Goal: Transaction & Acquisition: Purchase product/service

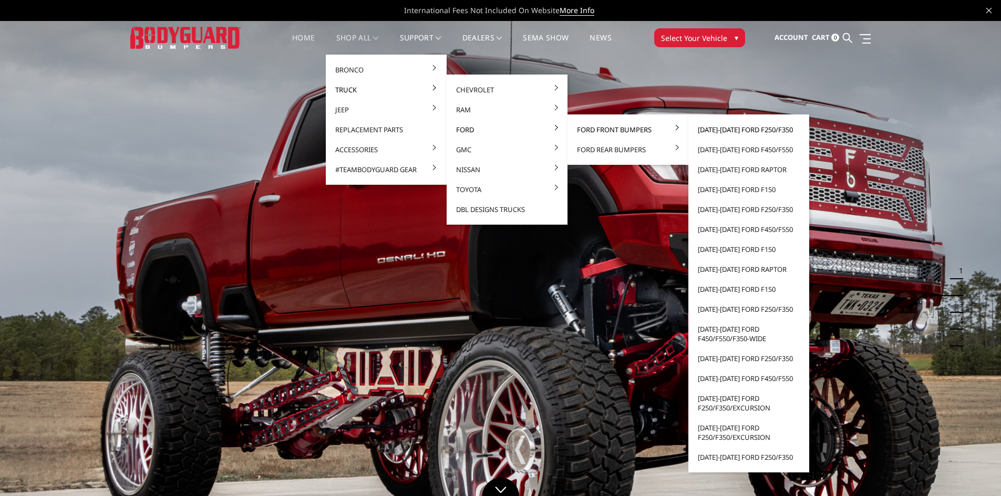
click at [736, 128] on link "[DATE]-[DATE] Ford F250/F350" at bounding box center [748, 130] width 112 height 20
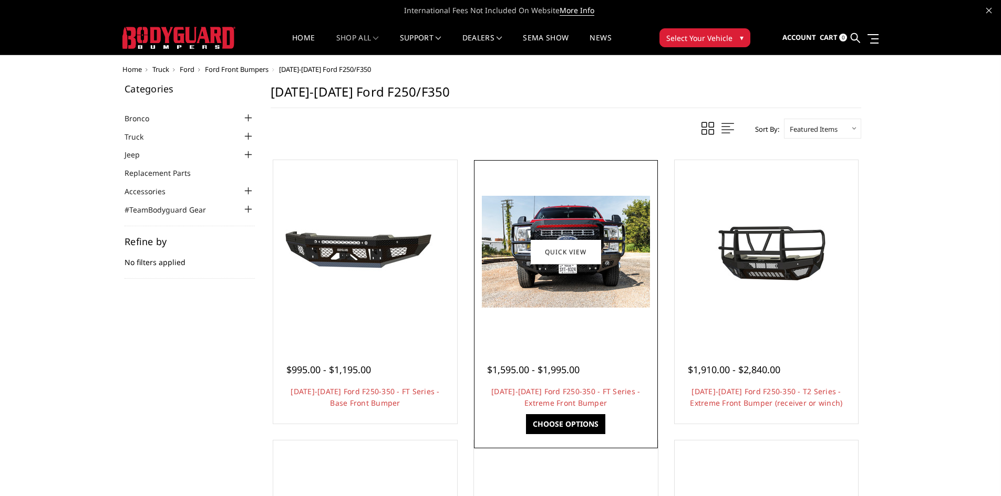
click at [564, 235] on img at bounding box center [566, 252] width 168 height 112
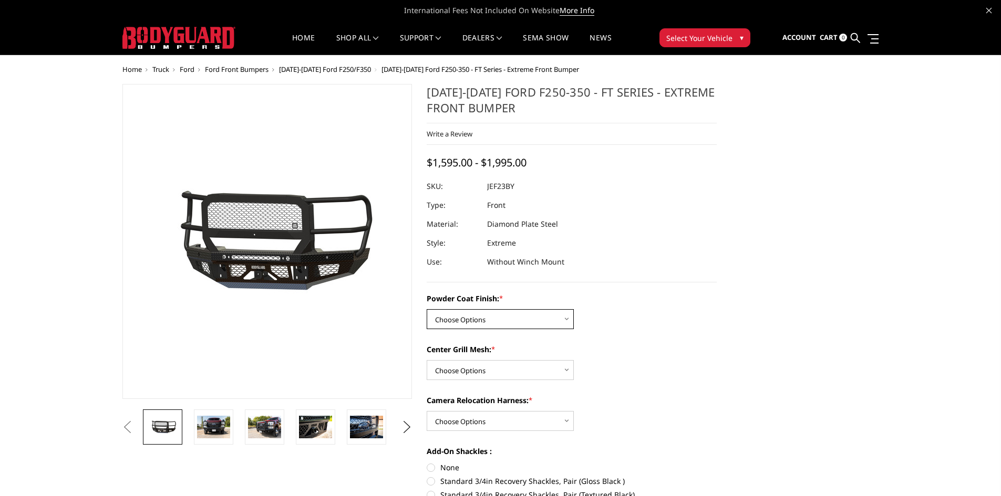
click at [565, 318] on select "Choose Options Bare Metal Gloss Black Powder Coat Textured Black Powder Coat" at bounding box center [500, 319] width 147 height 20
select select "3264"
click at [427, 309] on select "Choose Options Bare Metal Gloss Black Powder Coat Textured Black Powder Coat" at bounding box center [500, 319] width 147 height 20
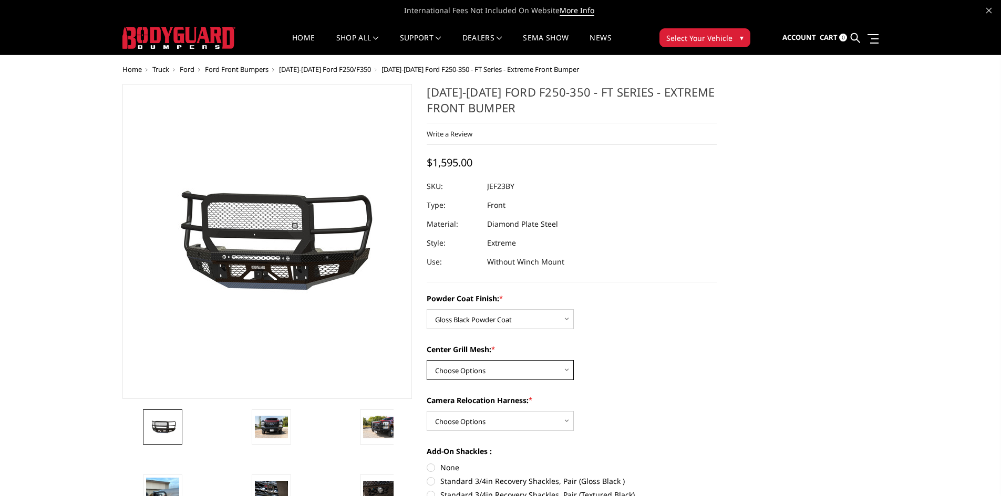
click at [573, 365] on select "Choose Options WITH Expanded Metal in Center Grill WITHOUT Expanded Metal in Ce…" at bounding box center [500, 370] width 147 height 20
select select "3266"
click at [427, 360] on select "Choose Options WITH Expanded Metal in Center Grill WITHOUT Expanded Metal in Ce…" at bounding box center [500, 370] width 147 height 20
click at [610, 394] on div "Powder Coat Finish: * Choose Options Bare Metal Gloss Black Powder Coat Texture…" at bounding box center [572, 422] width 290 height 259
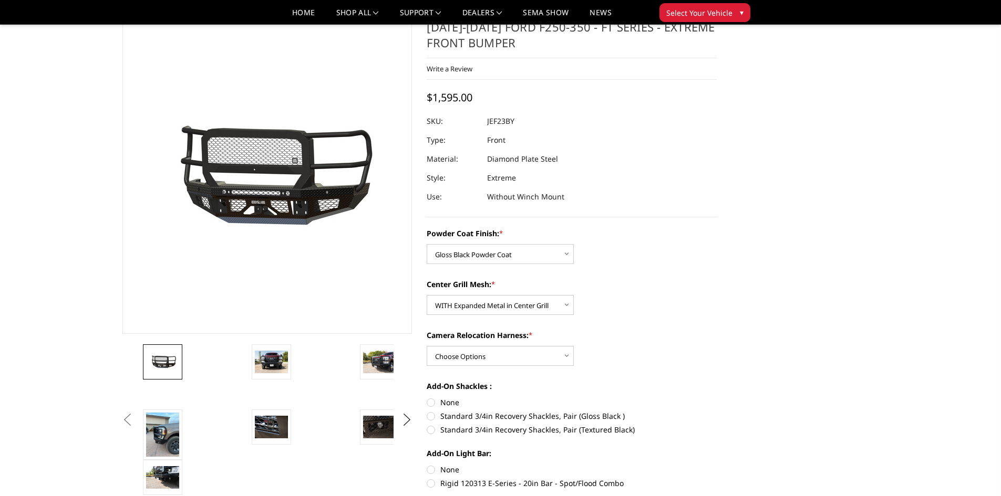
scroll to position [53, 0]
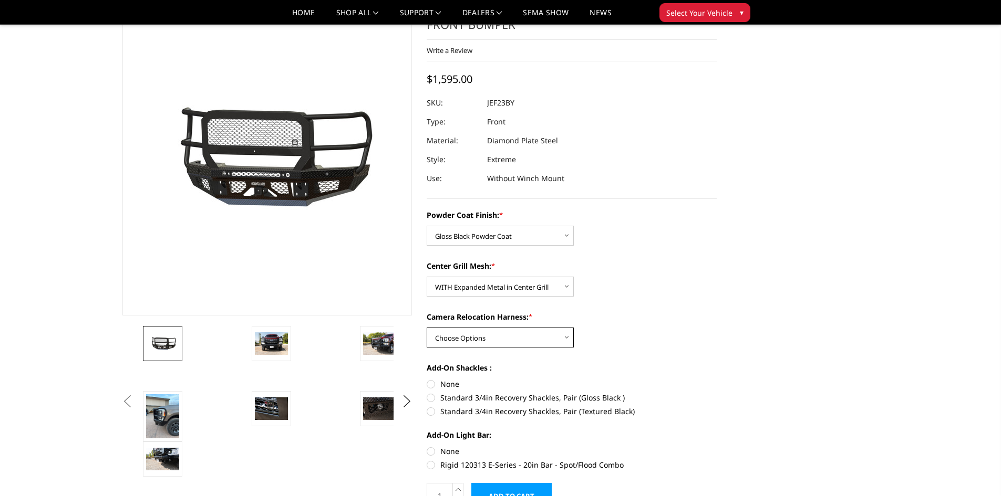
click at [569, 341] on select "Choose Options WITH Camera Relocation Harness WITHOUT Camera Relocation Harness" at bounding box center [500, 338] width 147 height 20
select select "3268"
click at [427, 328] on select "Choose Options WITH Camera Relocation Harness WITHOUT Camera Relocation Harness" at bounding box center [500, 338] width 147 height 20
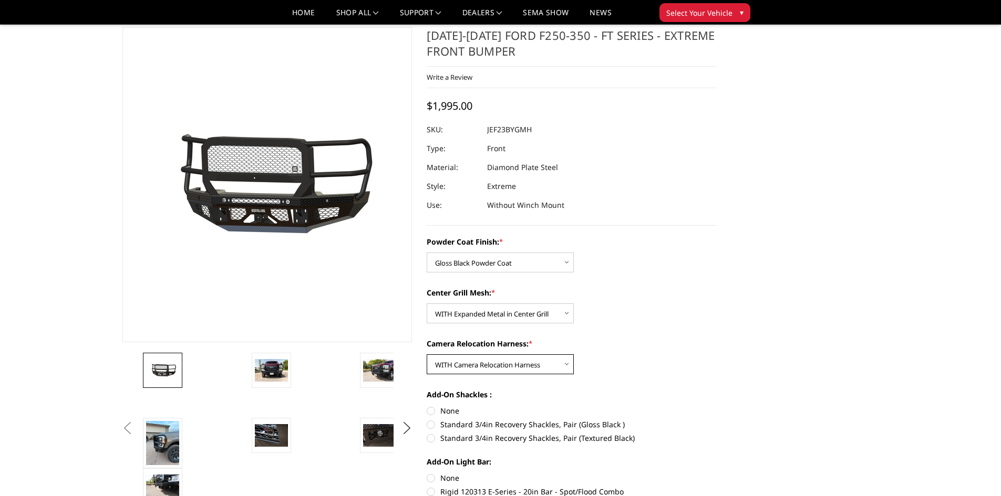
scroll to position [0, 0]
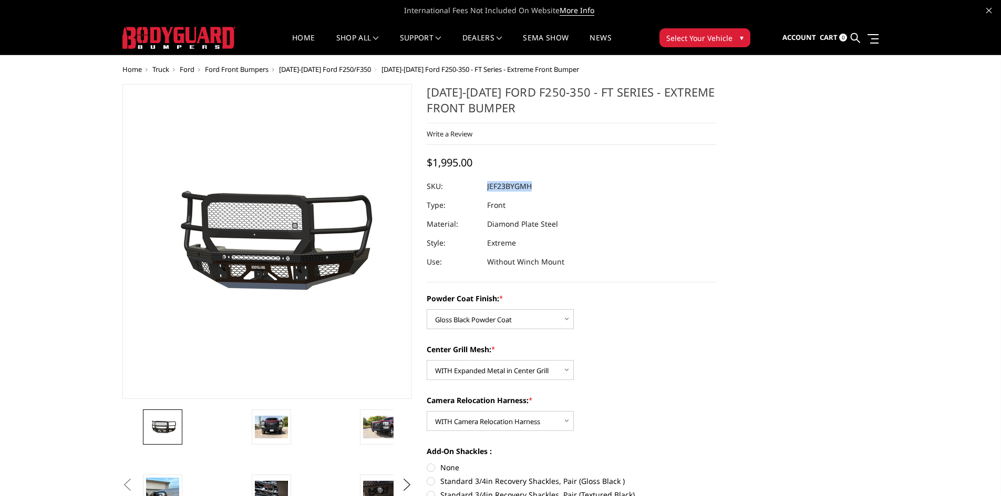
click at [488, 191] on dl "SKU: JEF23BYGMH UPC: Type: Front Material: Diamond Plate Steel Style: Extreme U…" at bounding box center [572, 224] width 290 height 95
copy dl "JEF23BYGMH UPC:"
